Goal: Complete application form

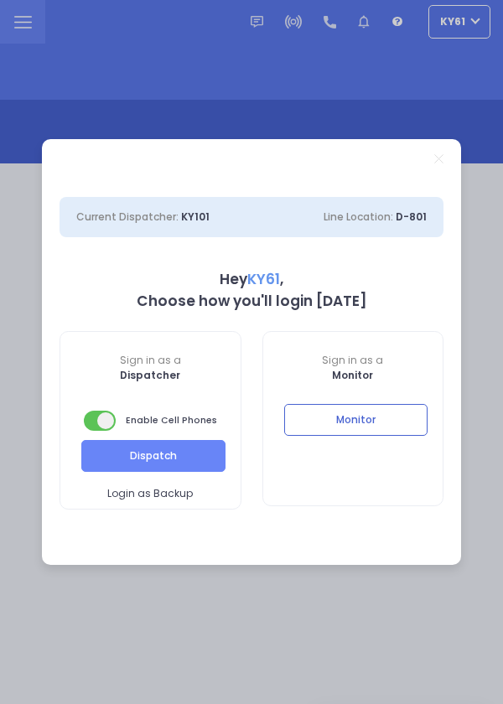
select select "7"
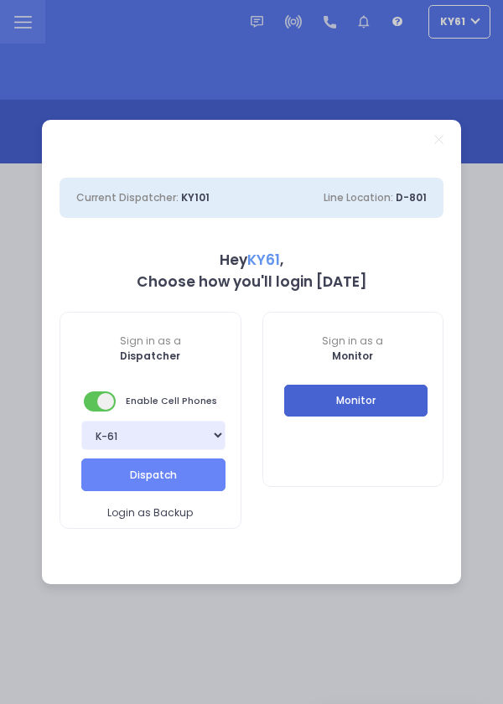
click at [388, 389] on button "Monitor" at bounding box center [356, 400] width 144 height 32
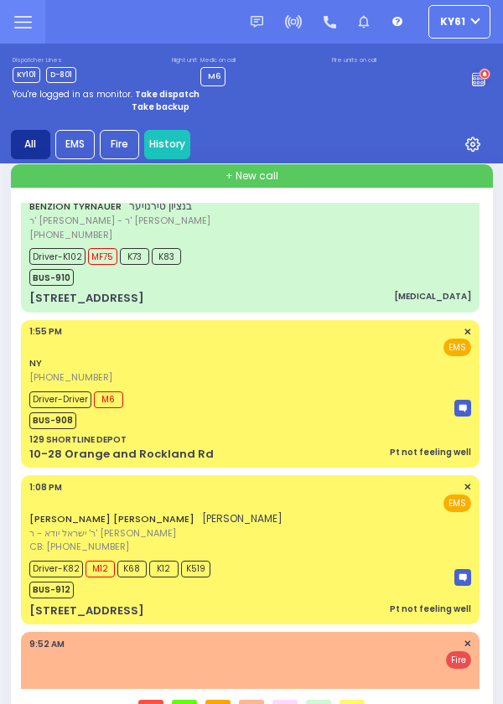
scroll to position [179, 0]
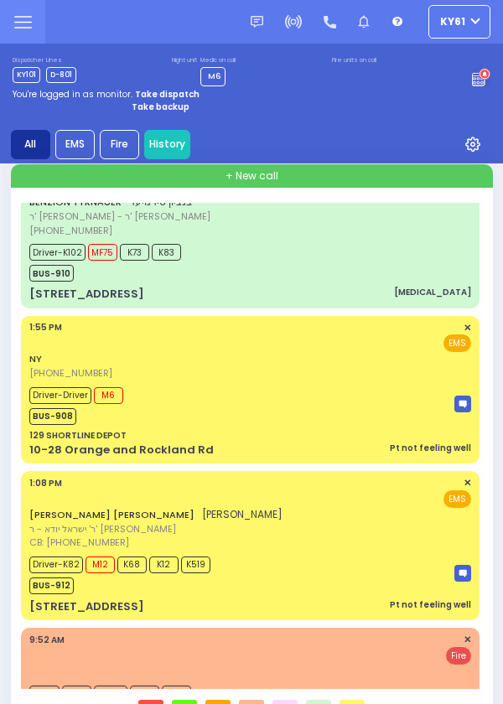
click at [346, 379] on div "NY (845) 807-8110 1:55 PM ✕ EMS" at bounding box center [249, 350] width 441 height 59
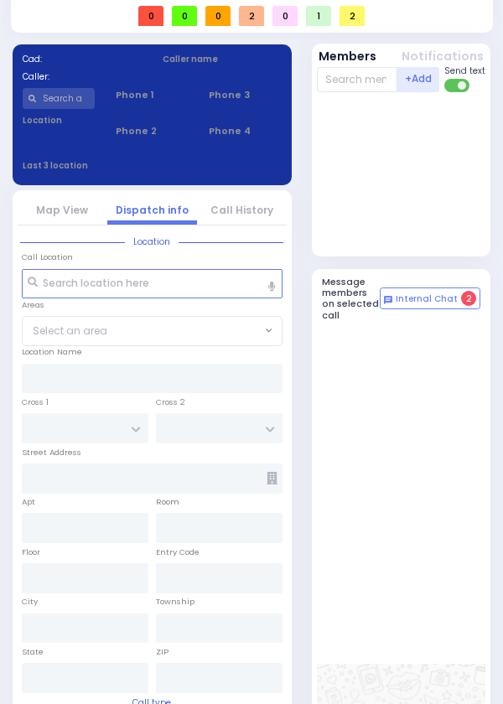
select select
type input "Pt not feeling well"
radio input "true"
type input "Boris"
type input "Motovich"
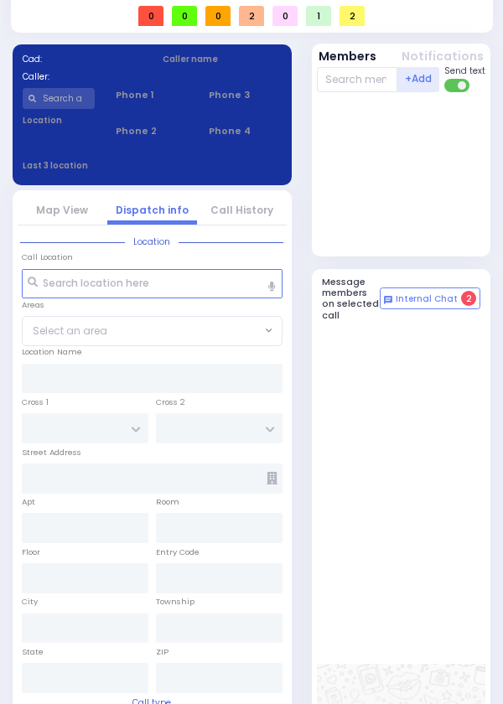
type input "78"
select select "Year"
select select "[DEMOGRAPHIC_DATA]"
type input "13:55"
type input "13:59"
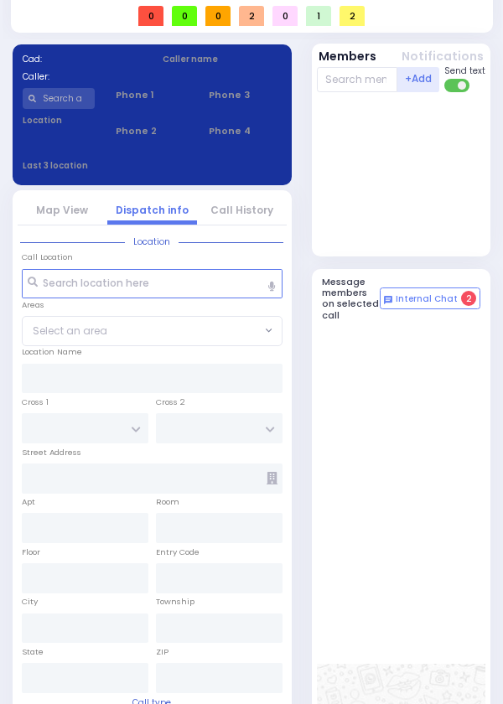
type input "14:00"
type input "14:10"
type input "15:15"
type input "15:30"
type input "NYU Langone Medical Center"
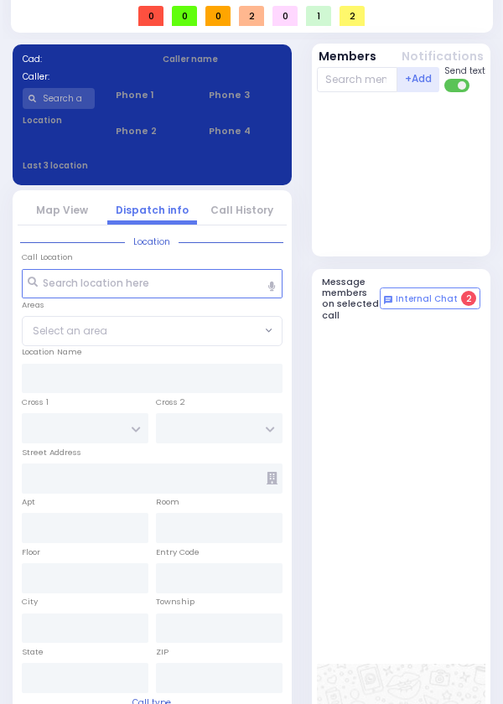
scroll to position [818, 0]
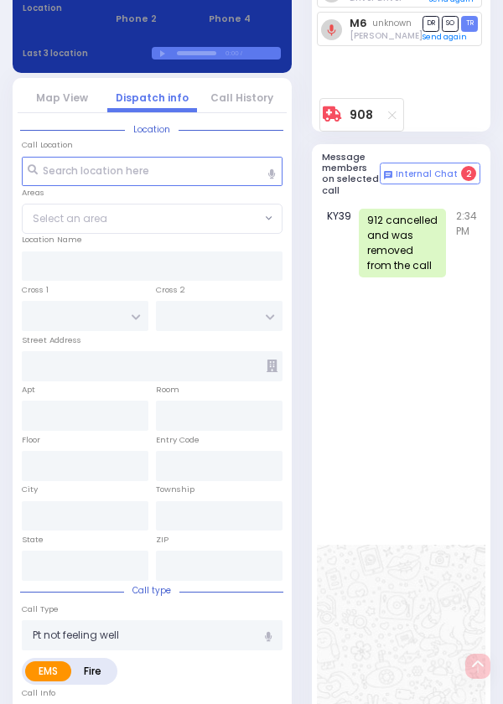
type input "129 SHORTLINE DEPOT"
type input "10-28 Orange and Rockland Rd"
type input "Monroe"
type input "New York"
type input "10950"
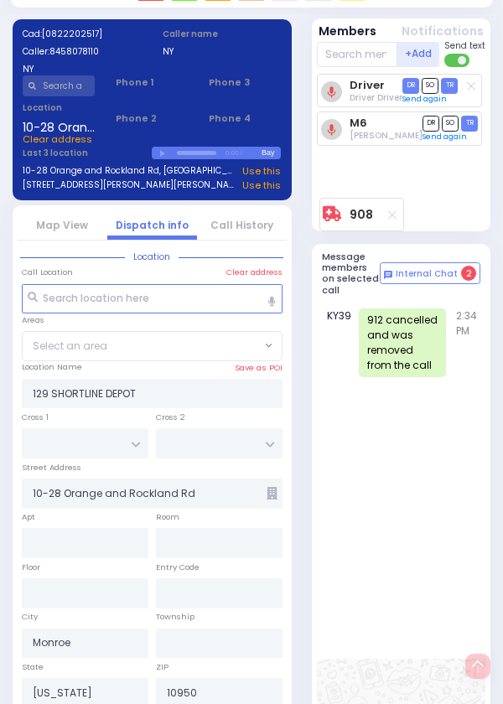
scroll to position [703, 0]
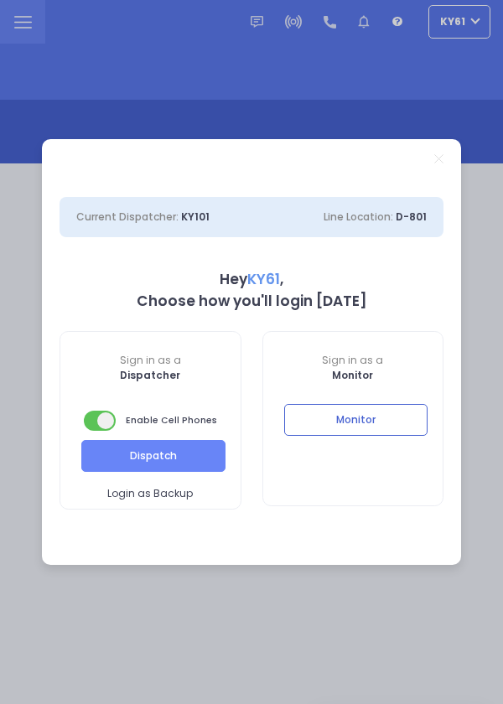
select select "7"
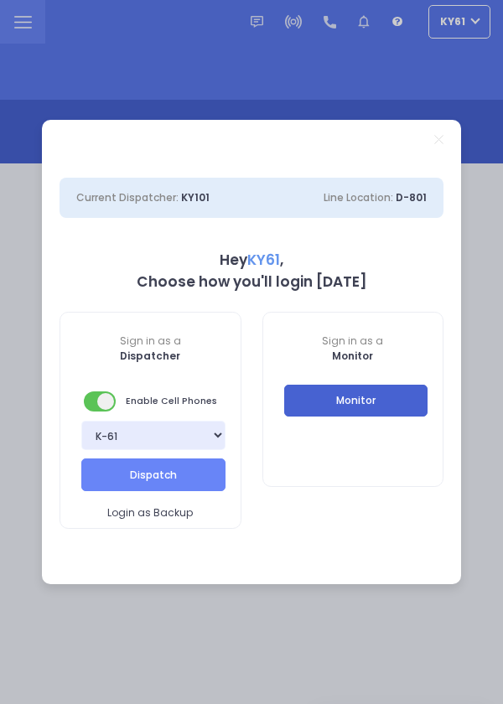
click at [380, 400] on button "Monitor" at bounding box center [356, 400] width 144 height 32
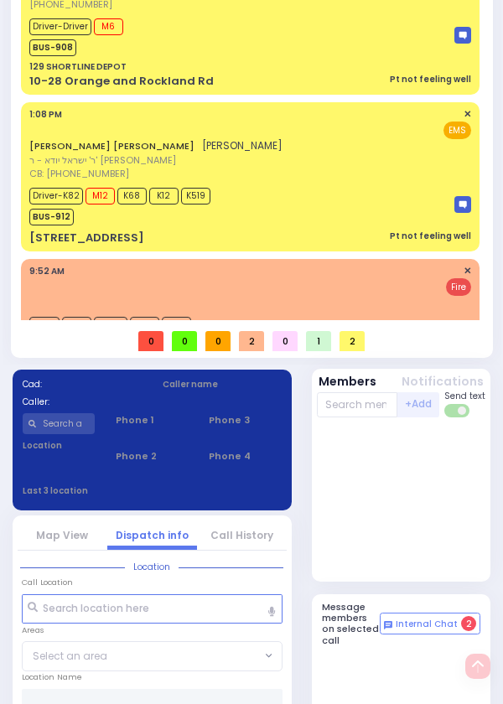
scroll to position [372, 0]
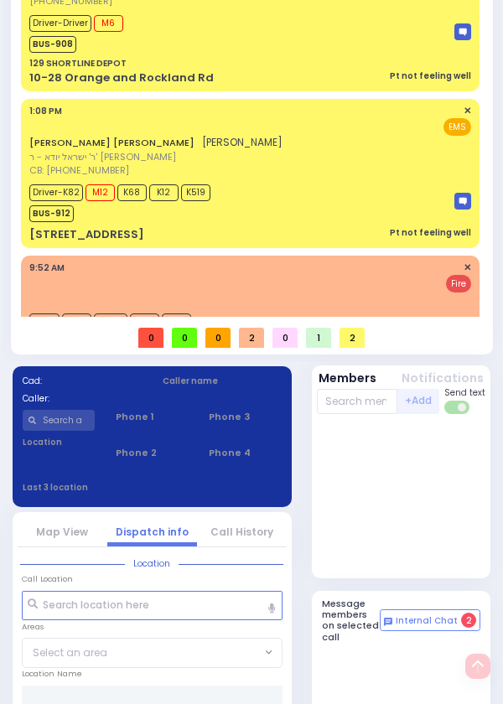
click at [492, 227] on div "+ New call [PERSON_NAME] ר' [PERSON_NAME] [PHONE_NUMBER] FD29 FD69 FD62 FD56" at bounding box center [252, 73] width 482 height 563
